Goal: Task Accomplishment & Management: Manage account settings

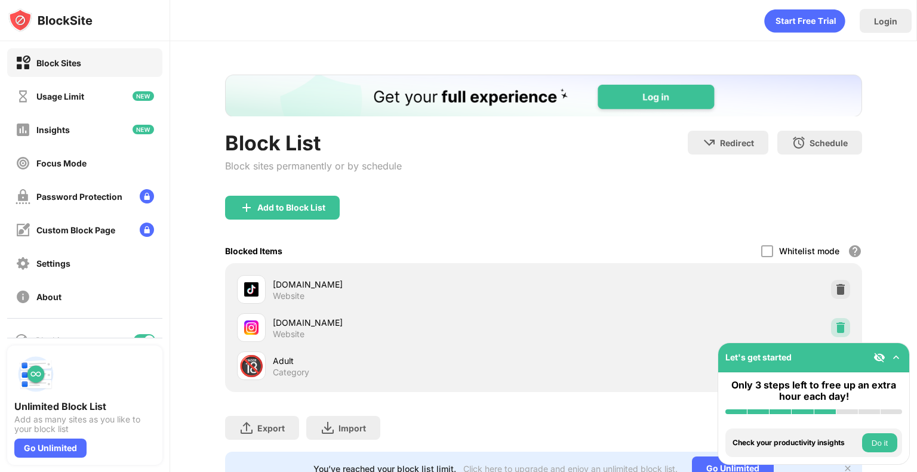
click at [835, 330] on img at bounding box center [841, 328] width 12 height 12
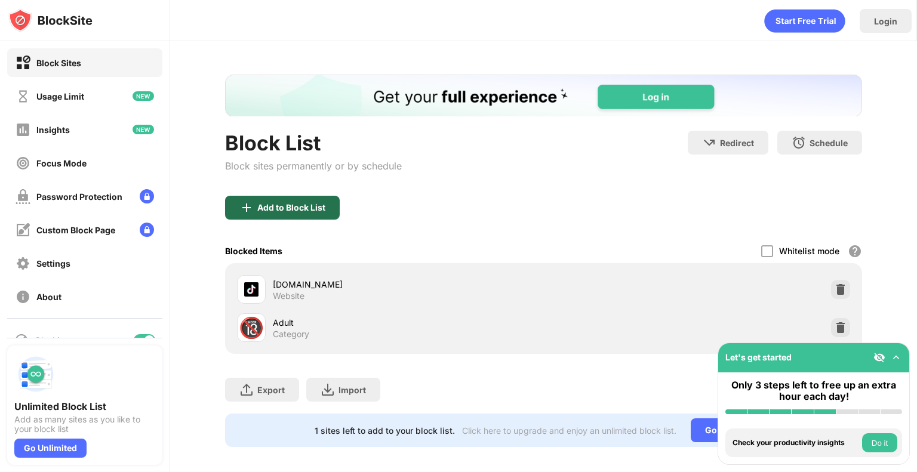
click at [319, 208] on div "Add to Block List" at bounding box center [291, 208] width 68 height 10
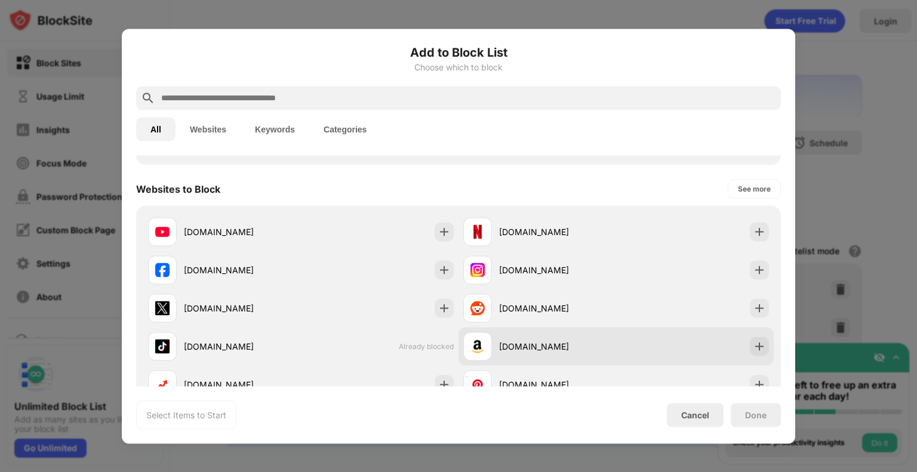
scroll to position [179, 0]
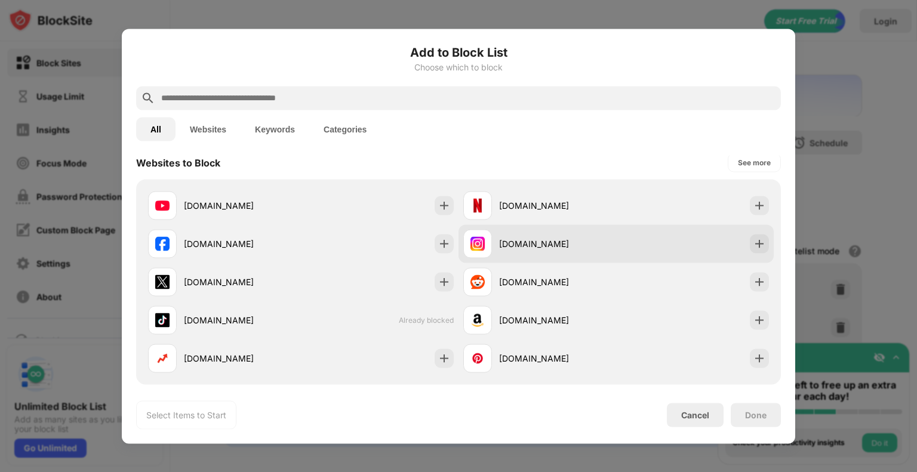
click at [583, 238] on div "[DOMAIN_NAME]" at bounding box center [557, 244] width 117 height 13
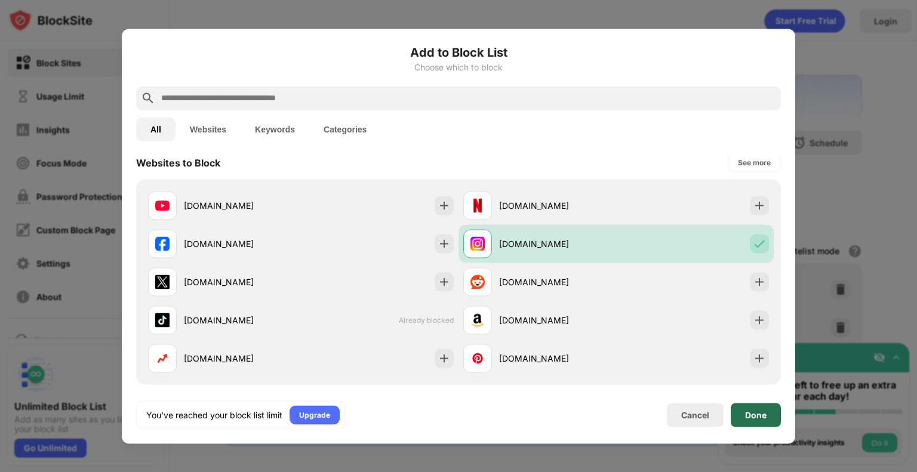
click at [758, 413] on div "Done" at bounding box center [755, 415] width 21 height 10
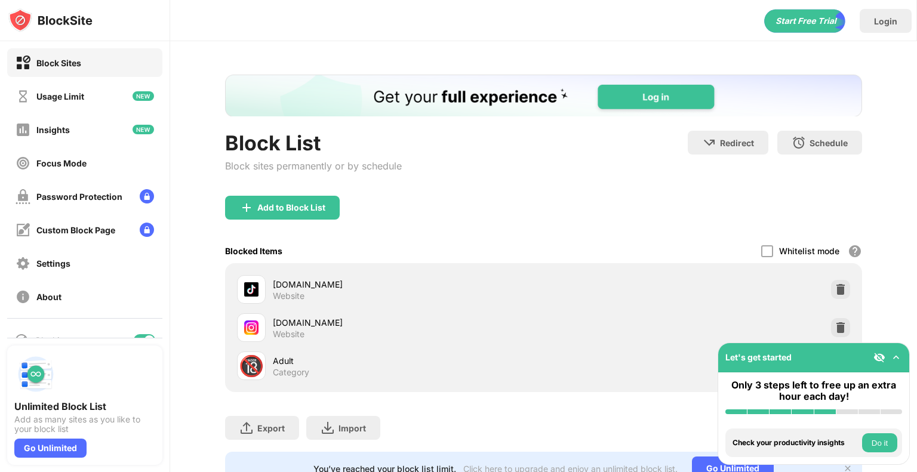
scroll to position [0, 0]
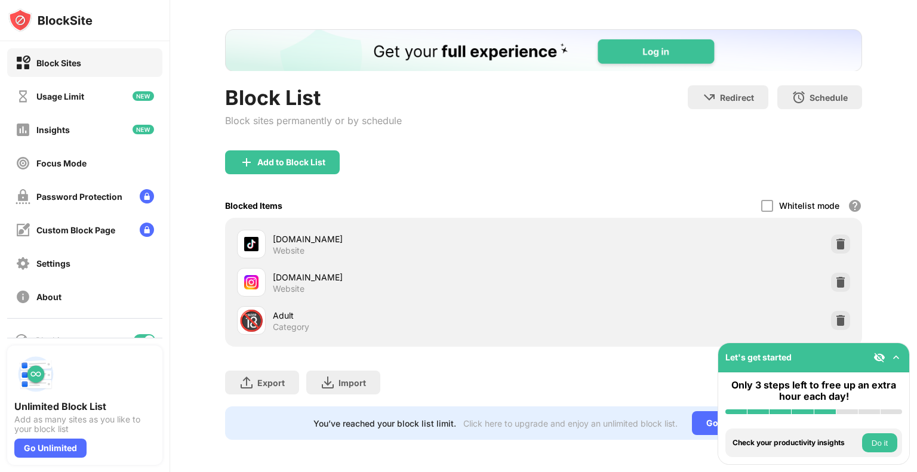
scroll to position [55, 0]
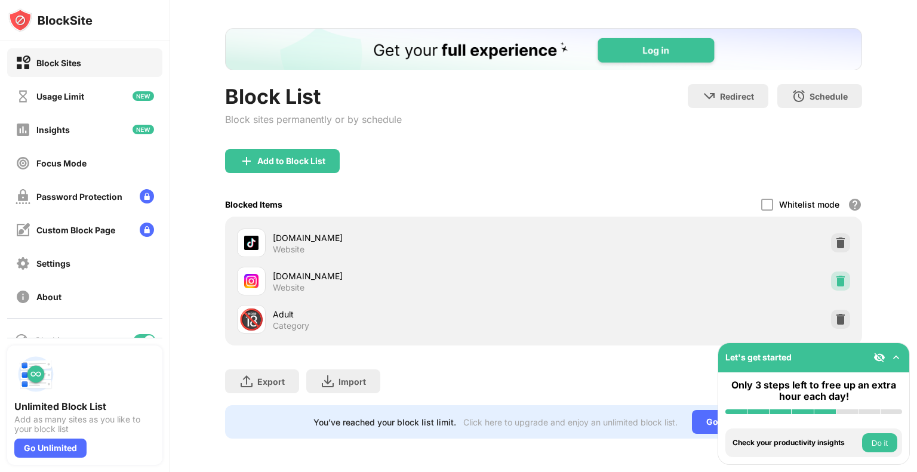
click at [835, 275] on img at bounding box center [841, 281] width 12 height 12
